Goal: Navigation & Orientation: Go to known website

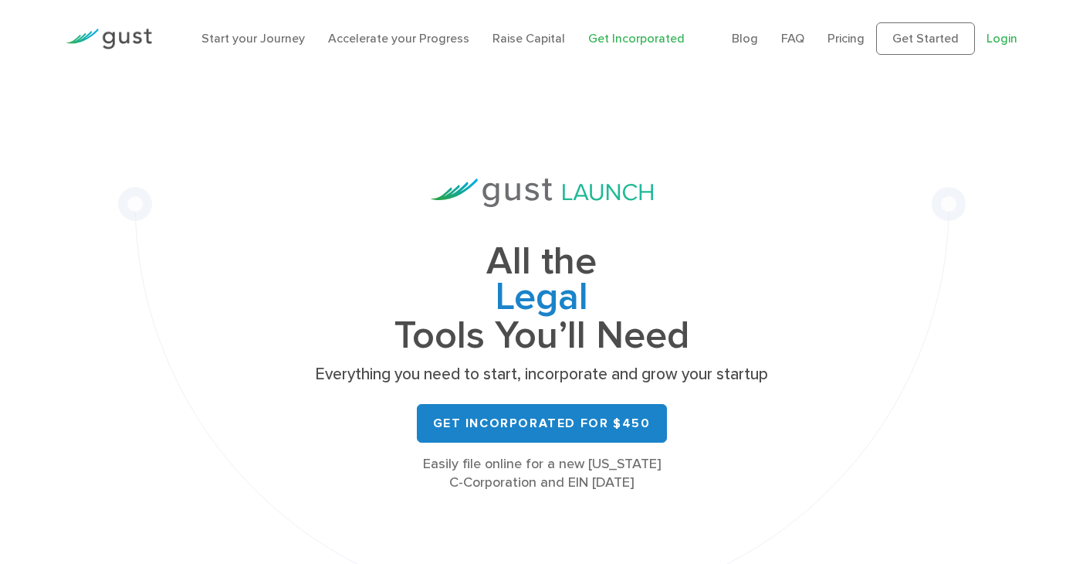
click at [1001, 38] on link "Login" at bounding box center [1002, 38] width 31 height 15
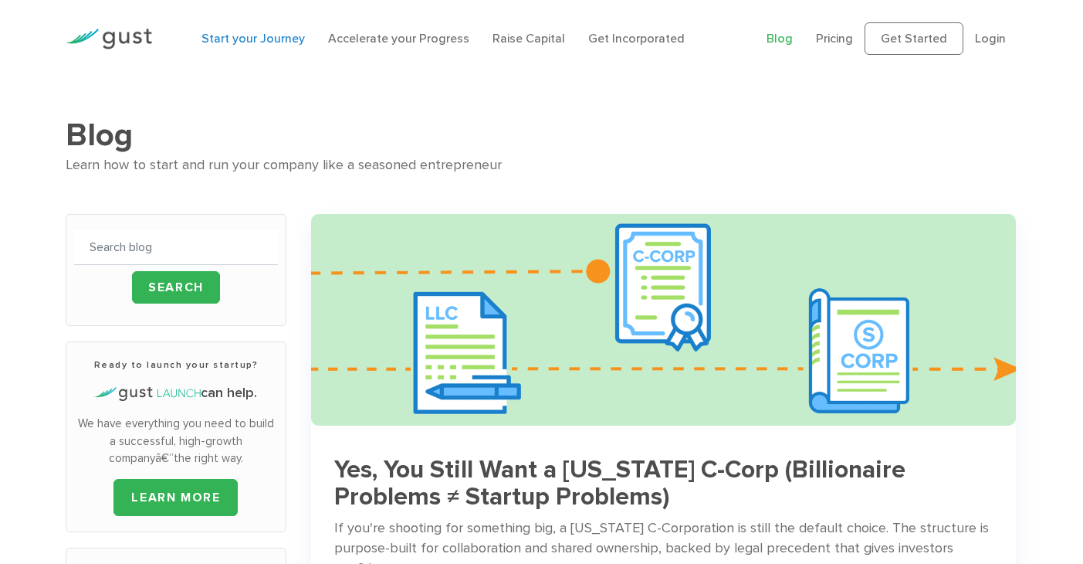
click at [270, 43] on link "Start your Journey" at bounding box center [252, 38] width 103 height 15
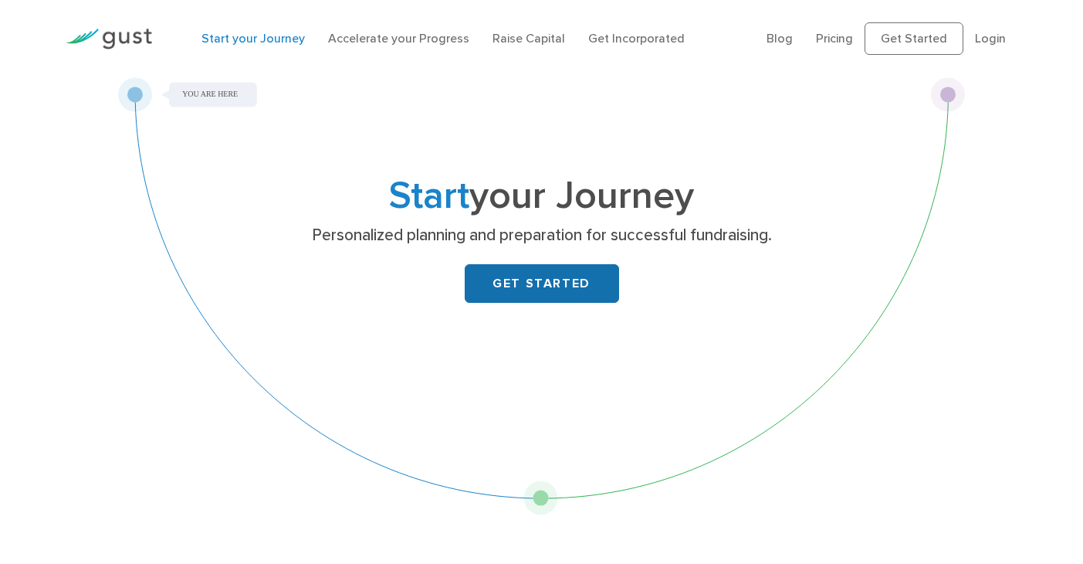
click at [540, 279] on link "GET STARTED" at bounding box center [542, 283] width 154 height 39
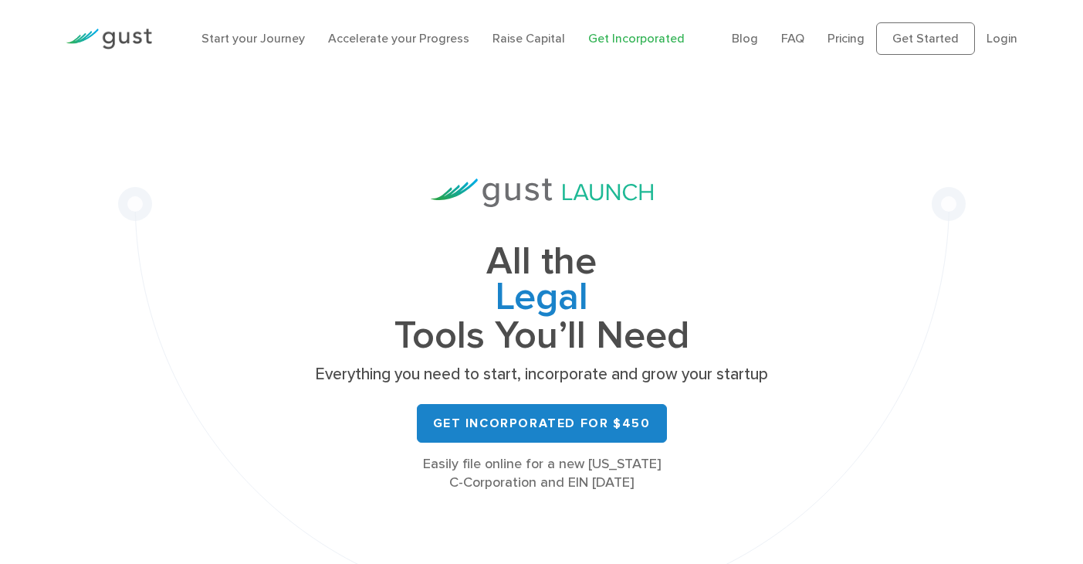
click at [1007, 27] on ul "Blog FAQ Pricing Get Started Login Login" at bounding box center [875, 38] width 286 height 32
click at [1014, 41] on link "Login" at bounding box center [1002, 38] width 31 height 15
